Goal: Transaction & Acquisition: Purchase product/service

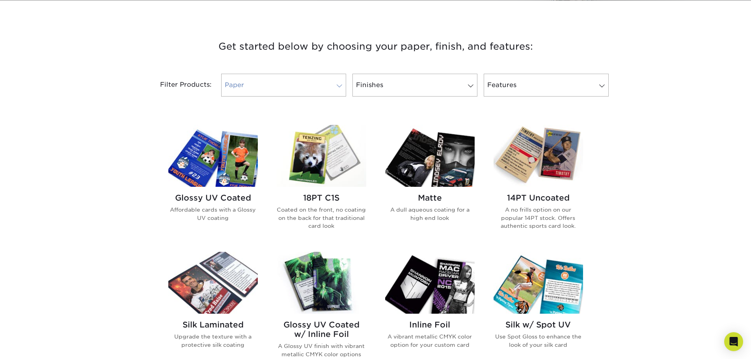
scroll to position [276, 0]
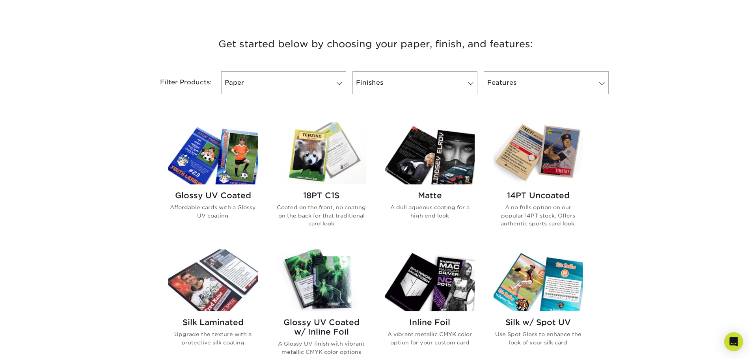
click at [215, 196] on h2 "Glossy UV Coated" at bounding box center [213, 195] width 90 height 9
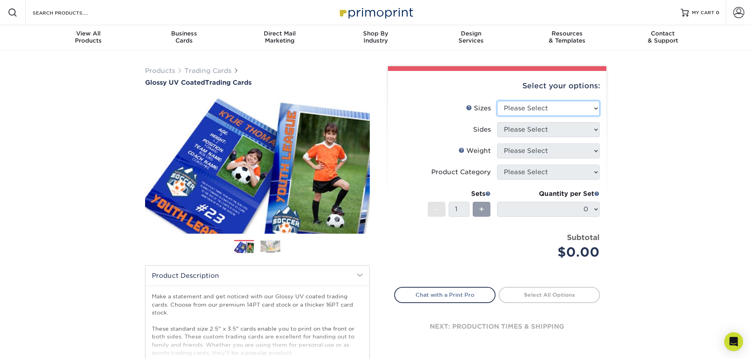
click at [547, 104] on select "Please Select 2.5" x 3.5"" at bounding box center [548, 108] width 103 height 15
select select "2.50x3.50"
click at [497, 101] on select "Please Select 2.5" x 3.5"" at bounding box center [548, 108] width 103 height 15
click at [519, 130] on select "Please Select Print Both Sides Print Front Only" at bounding box center [548, 129] width 103 height 15
select select "13abbda7-1d64-4f25-8bb2-c179b224825d"
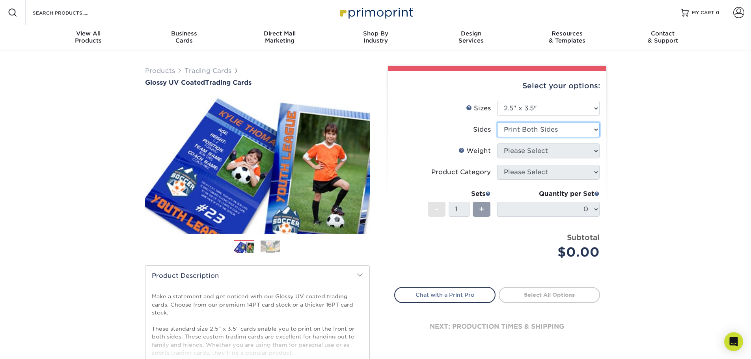
click at [497, 122] on select "Please Select Print Both Sides Print Front Only" at bounding box center [548, 129] width 103 height 15
click at [518, 149] on select "Please Select 16PT 14PT 18PT C1S" at bounding box center [548, 151] width 103 height 15
select select "16PT"
click at [497, 144] on select "Please Select 16PT 14PT 18PT C1S" at bounding box center [548, 151] width 103 height 15
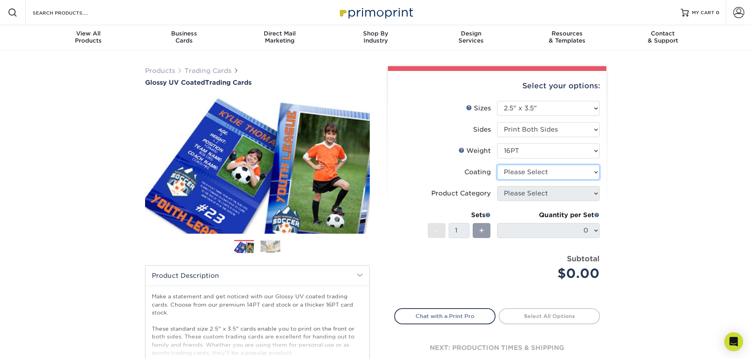
click at [521, 171] on select at bounding box center [548, 172] width 103 height 15
select select "ae367451-b2b8-45df-a344-0f05b6a12993"
click at [497, 165] on select at bounding box center [548, 172] width 103 height 15
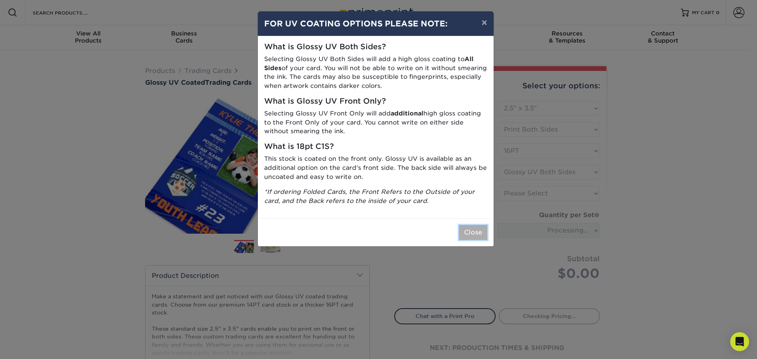
click at [474, 237] on button "Close" at bounding box center [473, 232] width 28 height 15
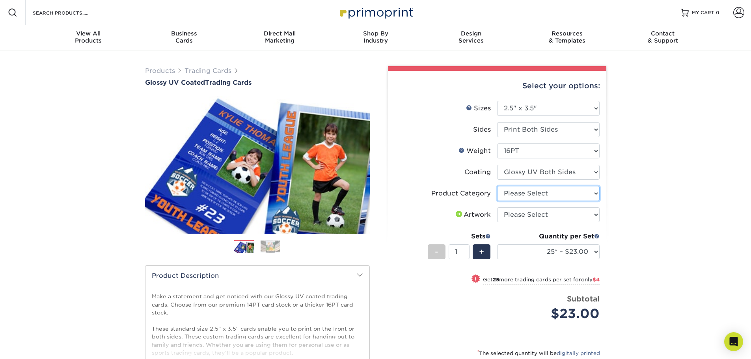
click at [522, 194] on select "Please Select Trading Cards" at bounding box center [548, 193] width 103 height 15
select select "c2f9bce9-36c2-409d-b101-c29d9d031e18"
click at [497, 186] on select "Please Select Trading Cards" at bounding box center [548, 193] width 103 height 15
click at [514, 215] on select "Please Select I will upload files I need a design - $100" at bounding box center [548, 214] width 103 height 15
select select "upload"
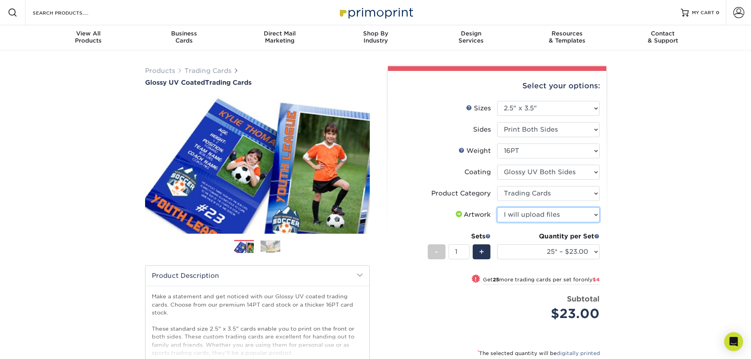
click at [497, 207] on select "Please Select I will upload files I need a design - $100" at bounding box center [548, 214] width 103 height 15
click at [592, 251] on select "25* – $23.00 50* – $27.00 75* – $33.00 100* – $37.00 250* – $47.00 500 – $58.00…" at bounding box center [548, 252] width 103 height 15
